Goal: Check status: Check status

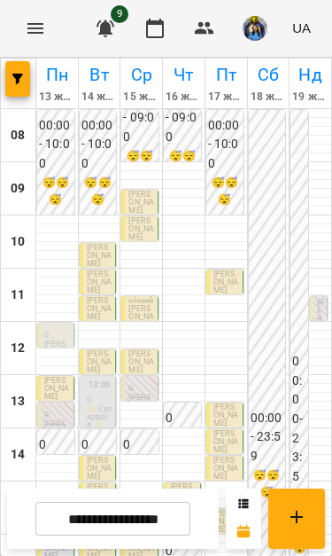
scroll to position [271, 0]
